Goal: Use online tool/utility: Utilize a website feature to perform a specific function

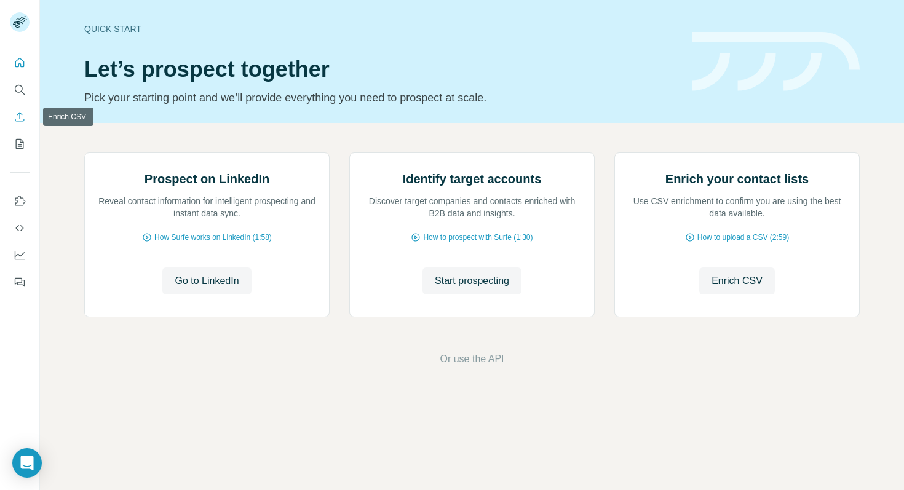
click at [20, 119] on icon "Enrich CSV" at bounding box center [19, 116] width 9 height 9
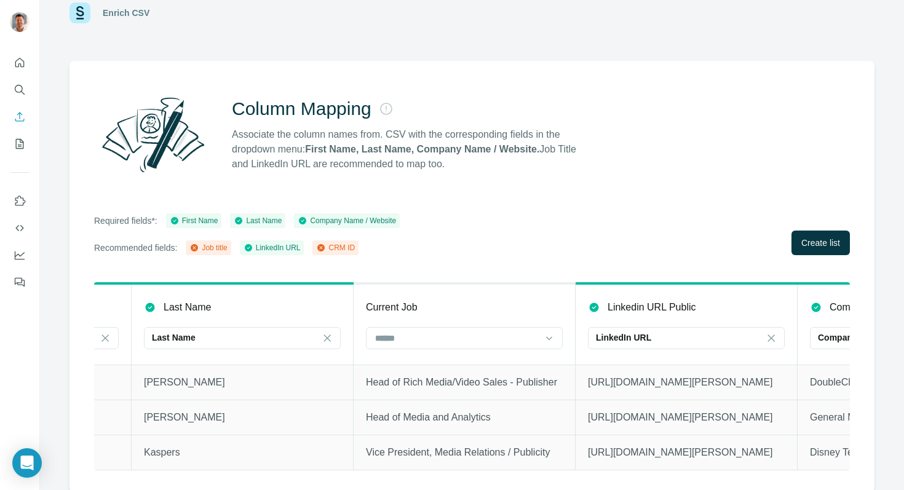
scroll to position [0, 424]
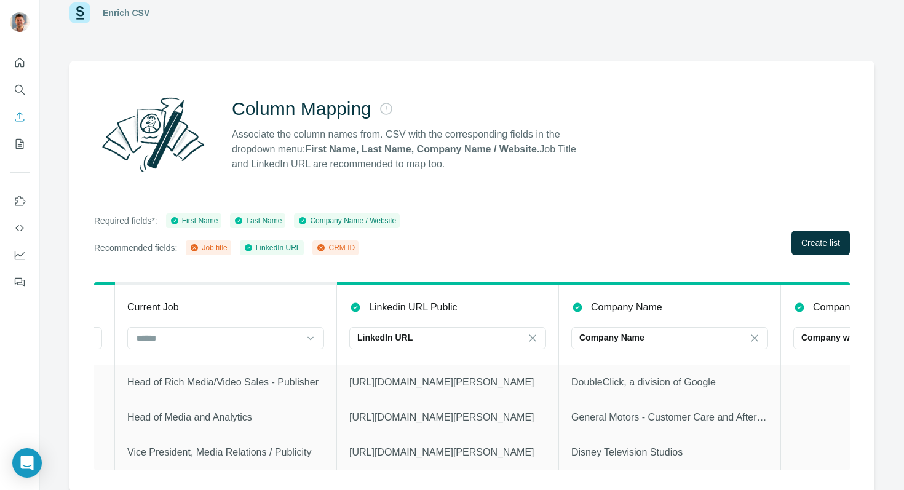
drag, startPoint x: 822, startPoint y: 242, endPoint x: 332, endPoint y: 357, distance: 503.6
click at [332, 357] on div "Column Mapping Associate the column names from. CSV with the corresponding fiel…" at bounding box center [471, 277] width 805 height 432
click at [296, 332] on input at bounding box center [218, 338] width 166 height 14
click at [283, 350] on div at bounding box center [225, 339] width 197 height 25
click at [286, 342] on input at bounding box center [218, 338] width 166 height 14
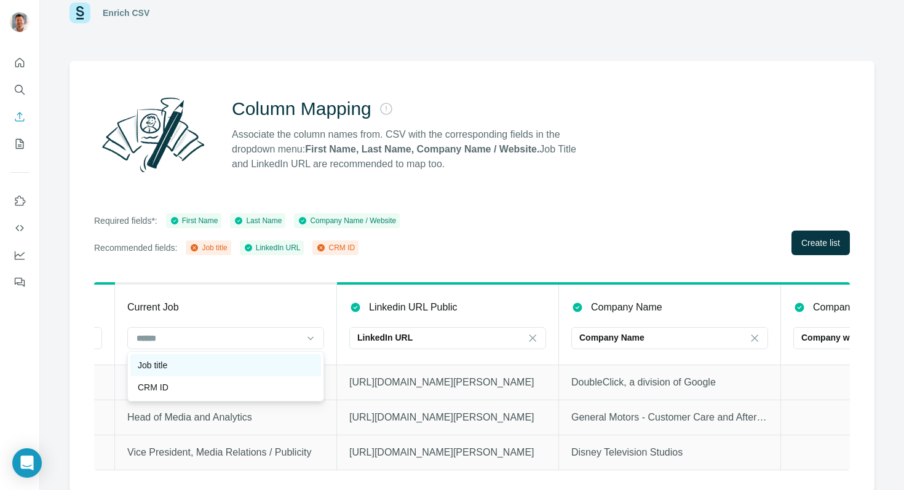
click at [274, 357] on div "Job title" at bounding box center [225, 365] width 191 height 22
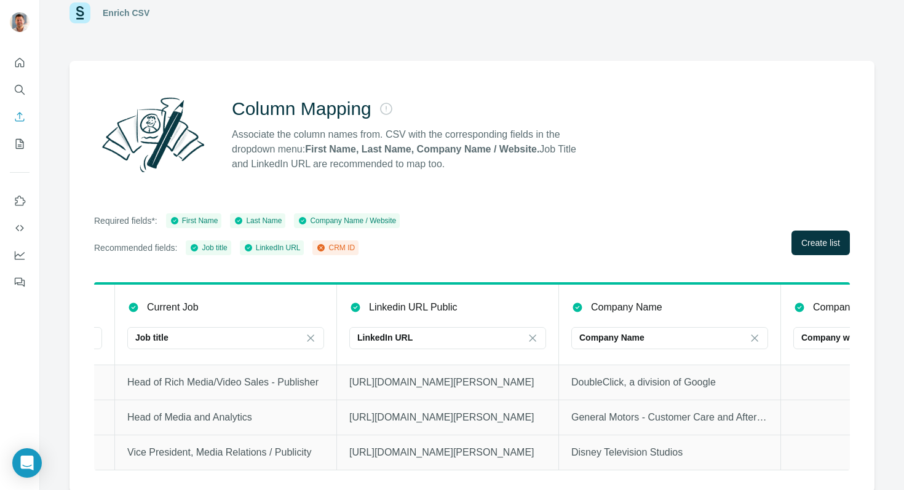
scroll to position [0, 0]
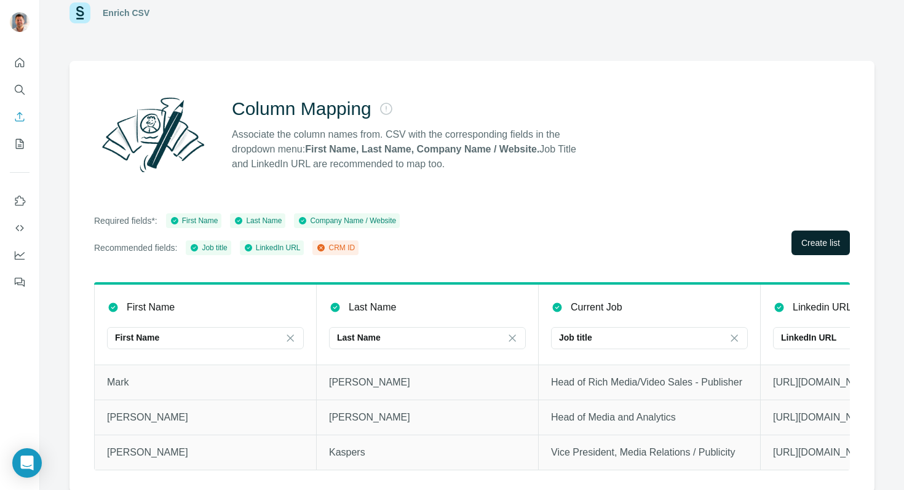
click at [817, 241] on span "Create list" at bounding box center [820, 243] width 39 height 12
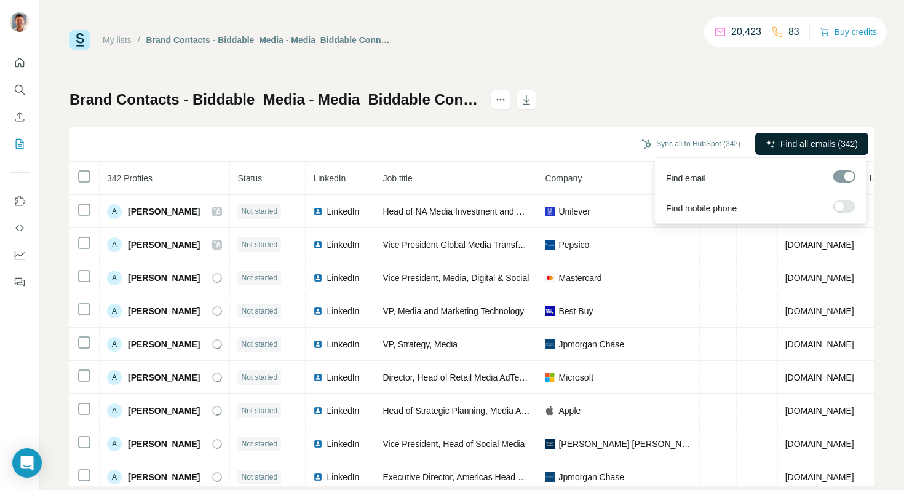
click at [791, 146] on span "Find all emails (342)" at bounding box center [818, 144] width 77 height 12
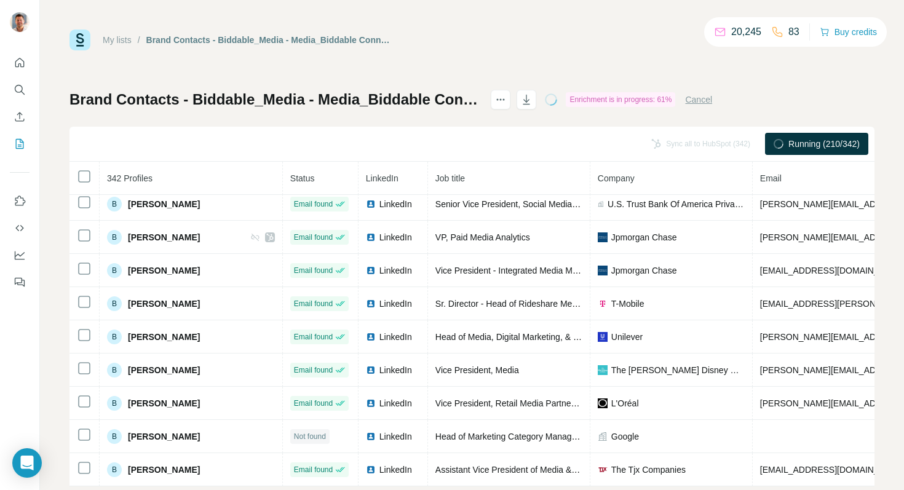
scroll to position [26, 0]
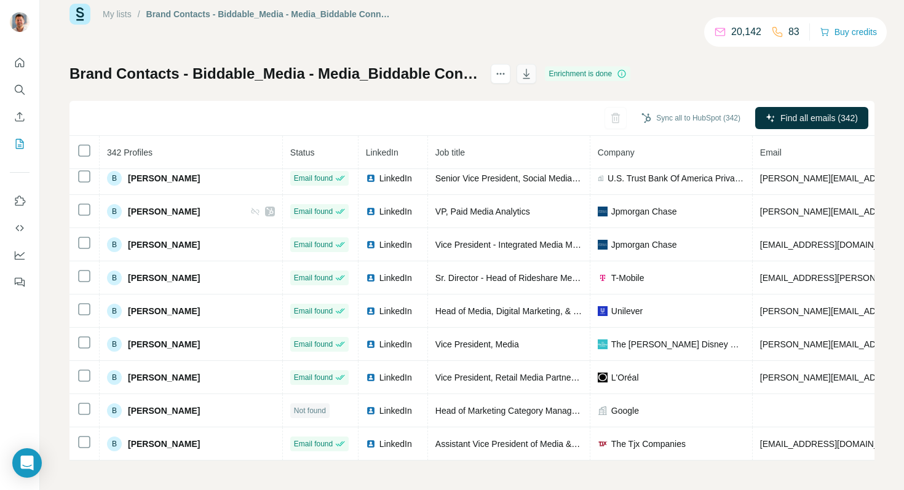
click at [536, 74] on button "button" at bounding box center [527, 74] width 20 height 20
